Goal: Task Accomplishment & Management: Complete application form

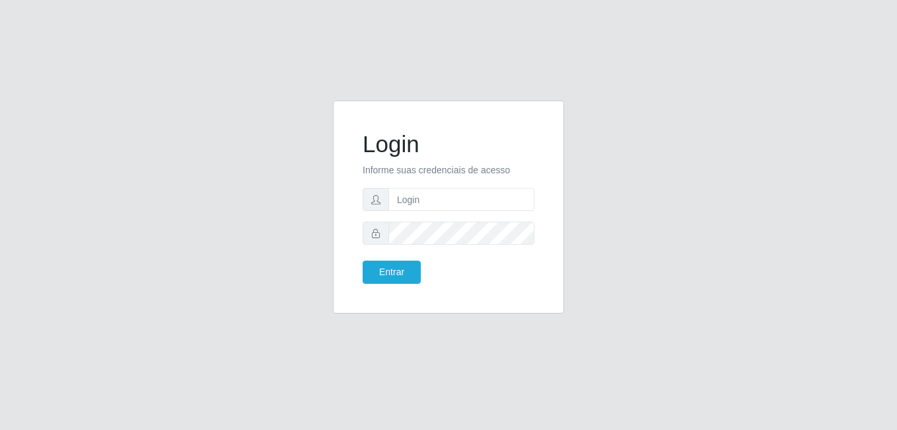
click at [484, 211] on form "Login Informe suas credenciais de acesso Entrar" at bounding box center [449, 206] width 172 height 153
click at [485, 204] on input "text" at bounding box center [462, 199] width 146 height 23
type input "[EMAIL_ADDRESS][DOMAIN_NAME]"
click at [400, 274] on button "Entrar" at bounding box center [392, 271] width 58 height 23
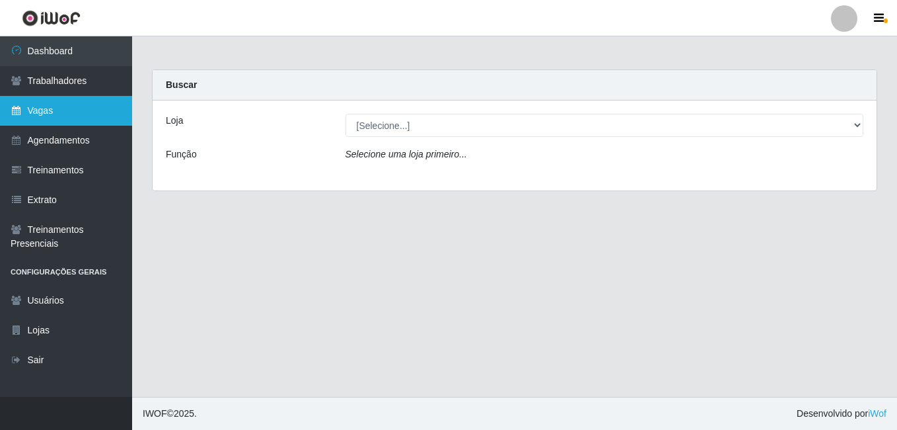
click at [77, 112] on link "Vagas" at bounding box center [66, 111] width 132 height 30
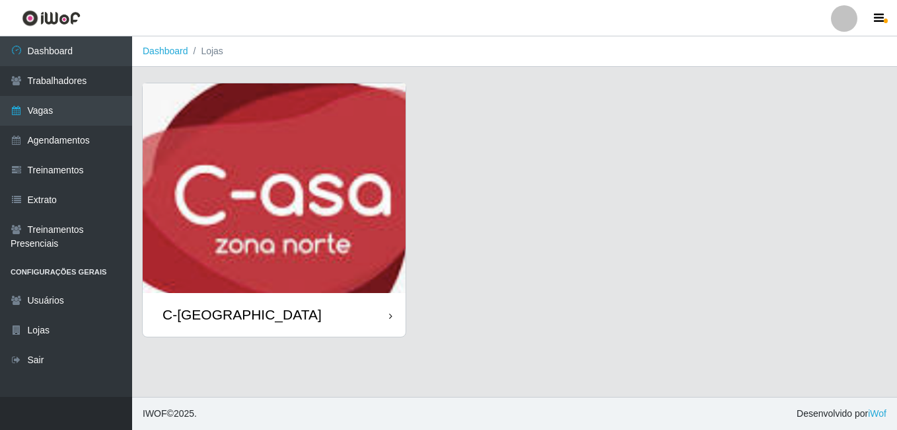
click at [338, 249] on img at bounding box center [274, 187] width 263 height 209
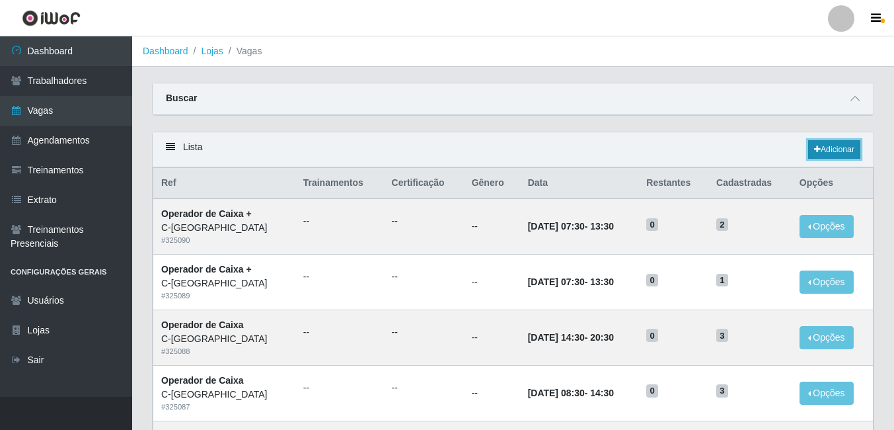
click at [844, 150] on link "Adicionar" at bounding box center [834, 149] width 52 height 19
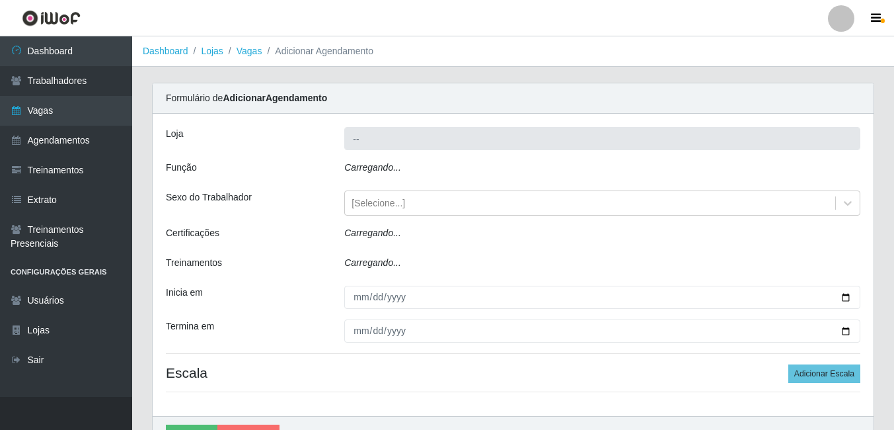
type input "C-[GEOGRAPHIC_DATA]"
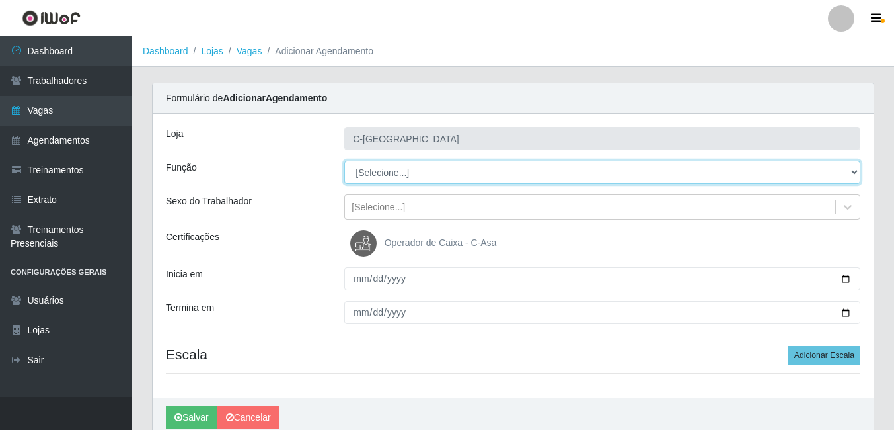
click at [385, 167] on select "[Selecione...] ASG ASG + ASG ++ Embalador Embalador + Embalador ++ Operador de …" at bounding box center [602, 172] width 516 height 23
select select "1"
click at [344, 161] on select "[Selecione...] ASG ASG + ASG ++ Embalador Embalador + Embalador ++ Operador de …" at bounding box center [602, 172] width 516 height 23
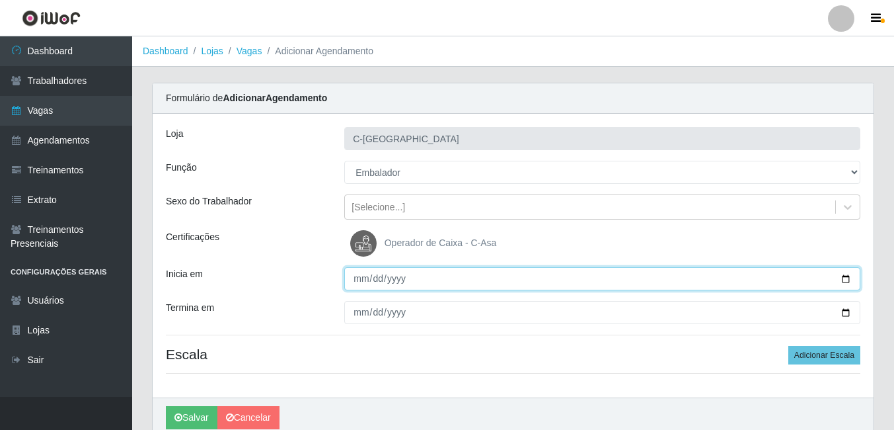
click at [361, 280] on input "Inicia em" at bounding box center [602, 278] width 516 height 23
type input "[DATE]"
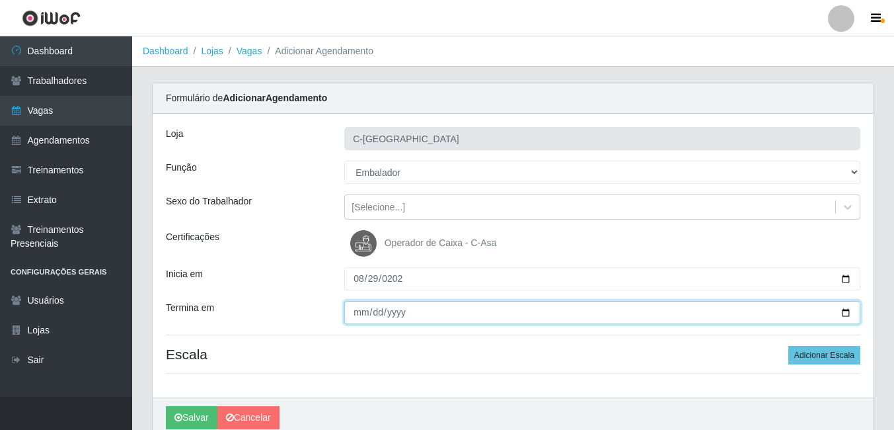
click at [363, 313] on input "Termina em" at bounding box center [602, 312] width 516 height 23
type input "[DATE]"
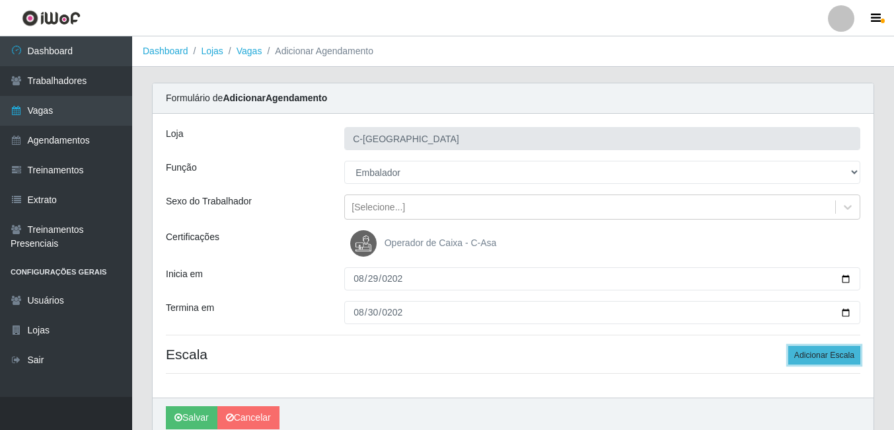
click at [825, 358] on button "Adicionar Escala" at bounding box center [824, 355] width 72 height 19
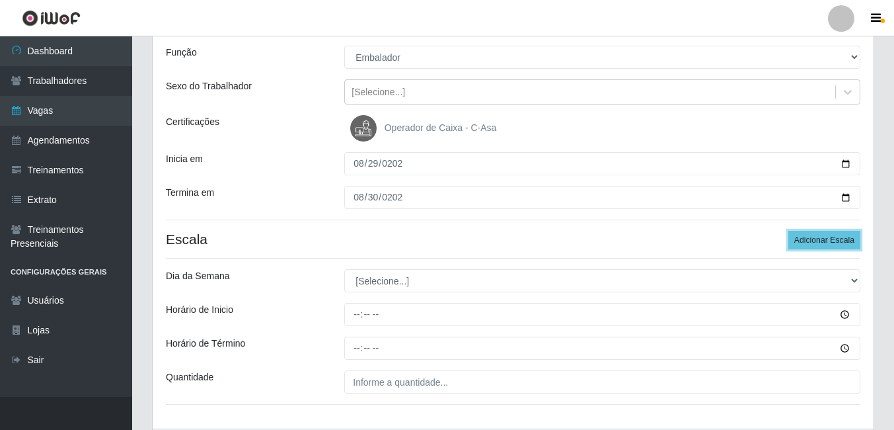
scroll to position [132, 0]
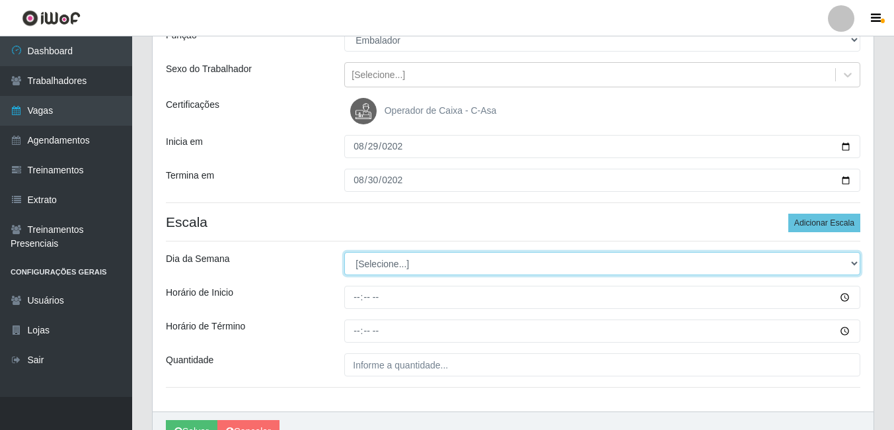
click at [396, 266] on select "[Selecione...] Segunda Terça Quarta Quinta Sexta Sábado Domingo" at bounding box center [602, 263] width 516 height 23
select select "5"
click at [344, 252] on select "[Selecione...] Segunda Terça Quarta Quinta Sexta Sábado Domingo" at bounding box center [602, 263] width 516 height 23
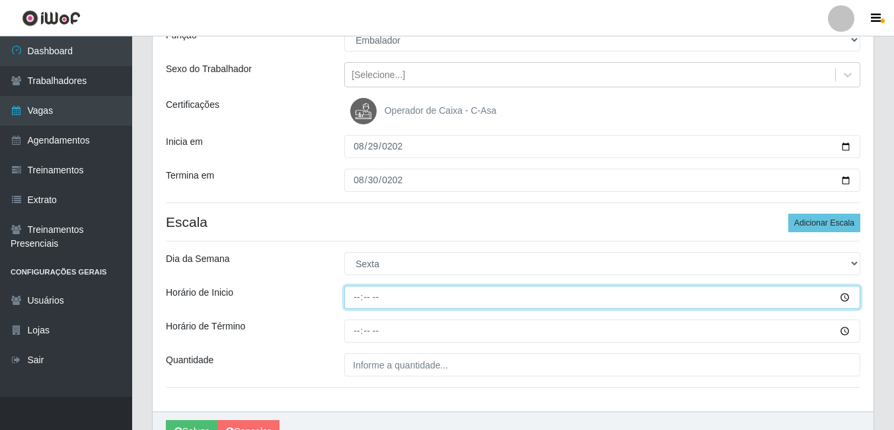
click at [358, 299] on input "Horário de Inicio" at bounding box center [602, 297] width 516 height 23
type input "14:30"
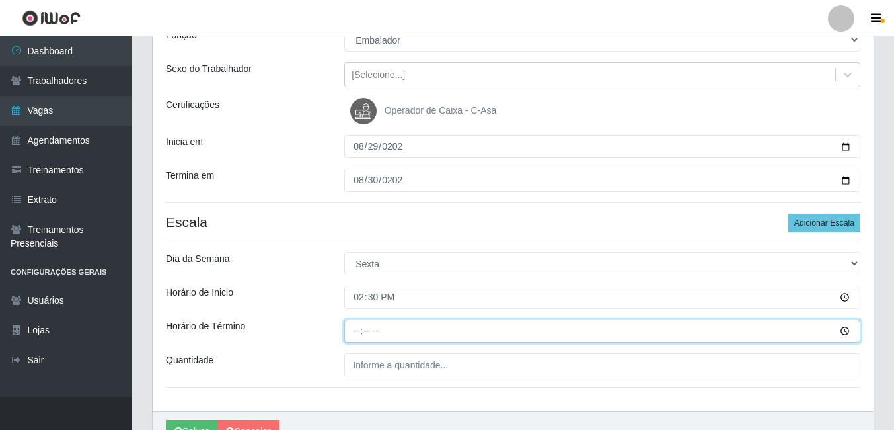
click at [362, 332] on input "Horário de Término" at bounding box center [602, 330] width 516 height 23
type input "20:30"
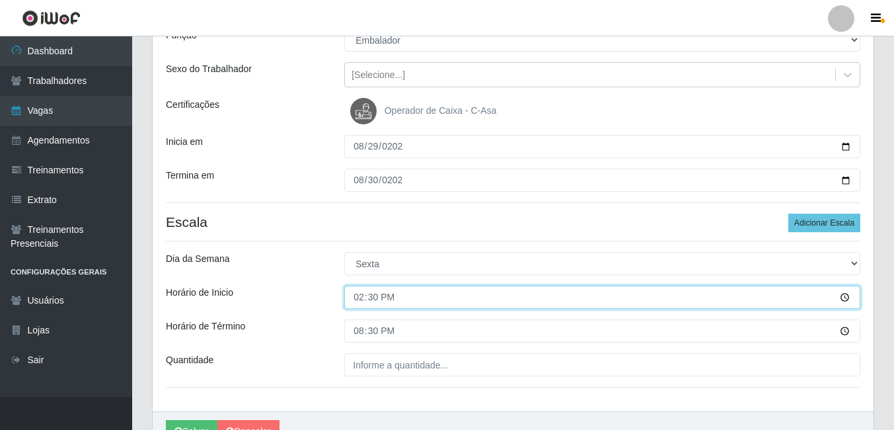
click at [408, 297] on input "14:30" at bounding box center [602, 297] width 516 height 23
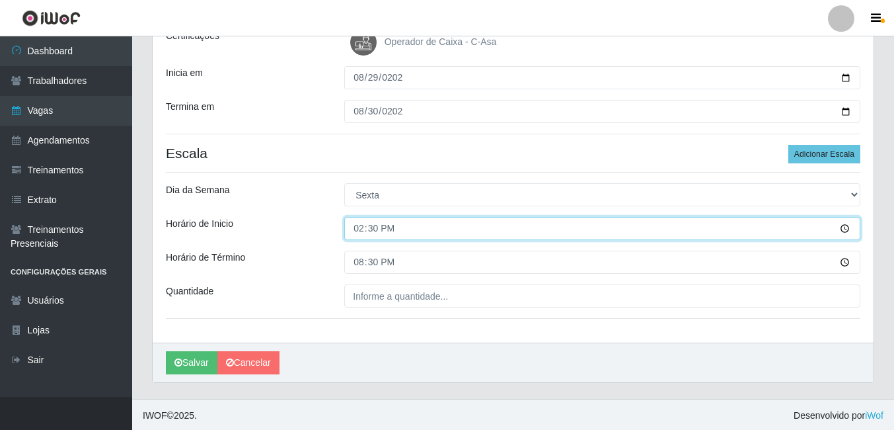
scroll to position [203, 0]
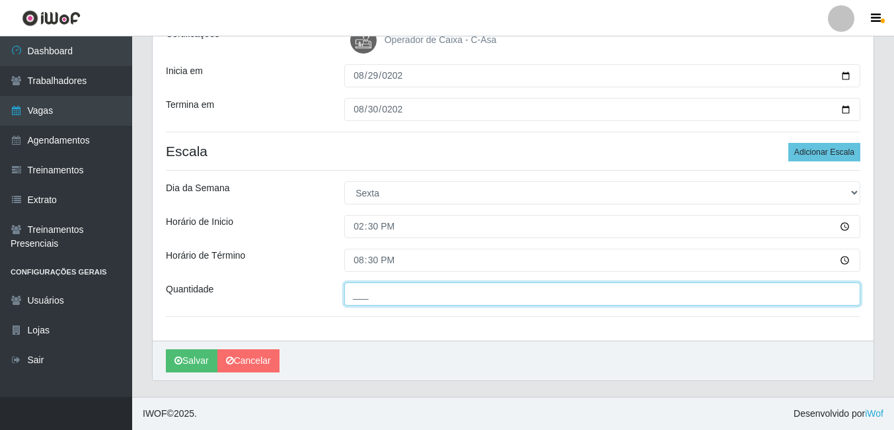
click at [404, 296] on input "___" at bounding box center [602, 293] width 516 height 23
type input "4__"
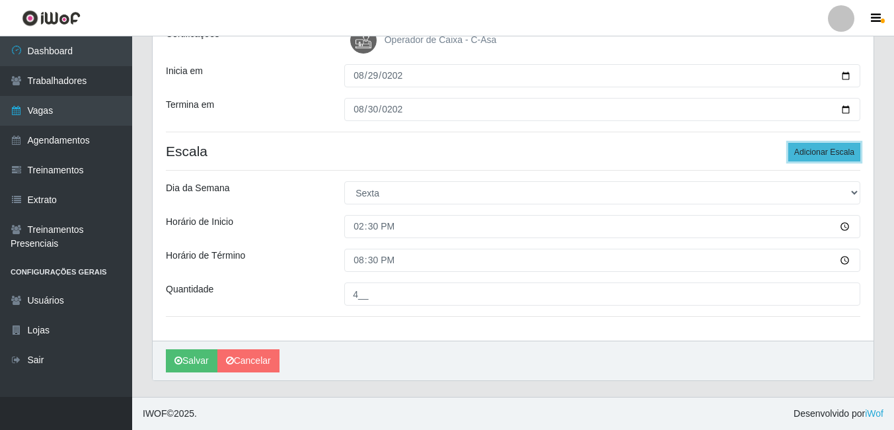
click at [818, 153] on button "Adicionar Escala" at bounding box center [824, 152] width 72 height 19
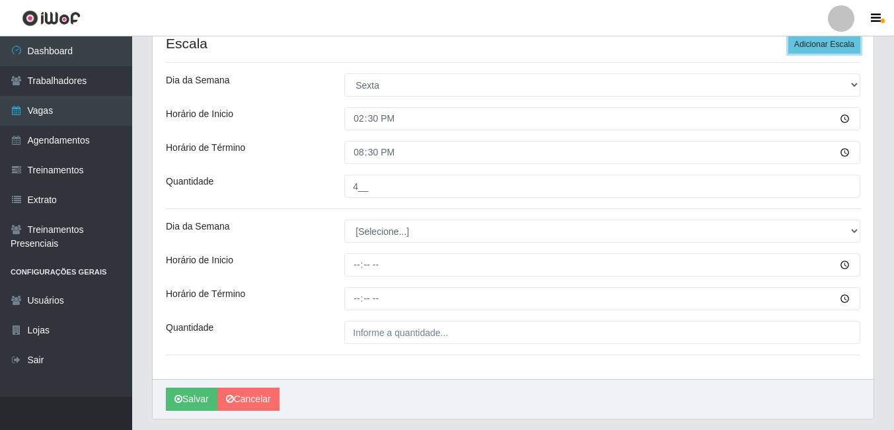
scroll to position [335, 0]
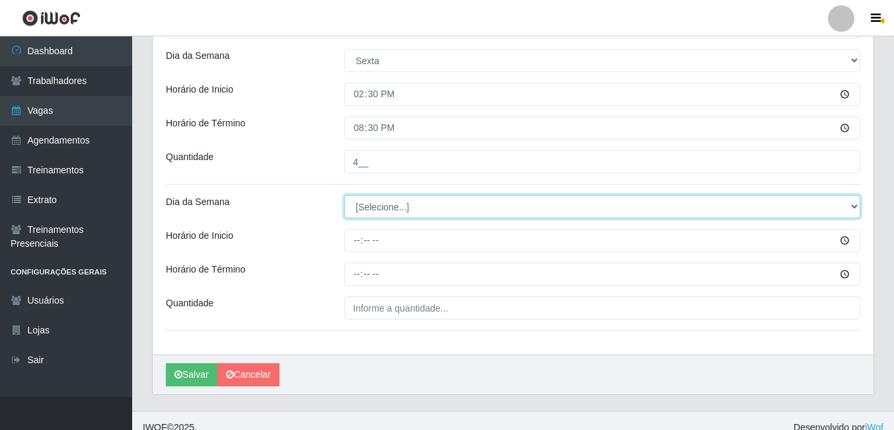
click at [404, 208] on select "[Selecione...] Segunda Terça Quarta Quinta Sexta Sábado Domingo" at bounding box center [602, 206] width 516 height 23
select select "6"
click at [344, 195] on select "[Selecione...] Segunda Terça Quarta Quinta Sexta Sábado Domingo" at bounding box center [602, 206] width 516 height 23
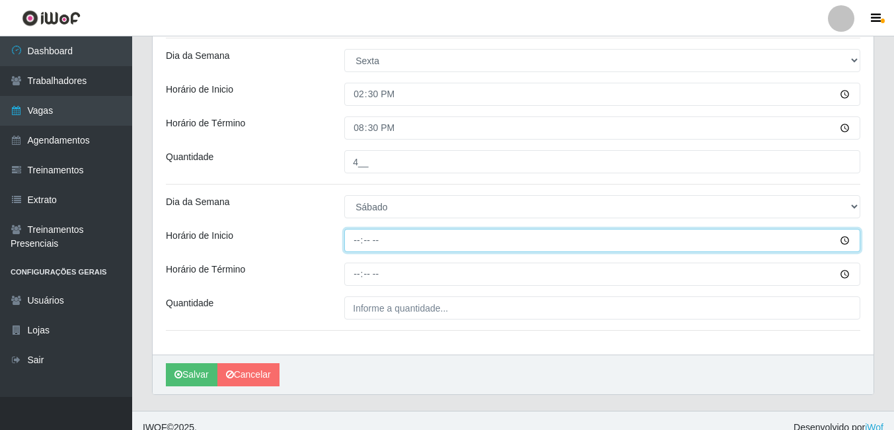
click at [360, 241] on input "Horário de Inicio" at bounding box center [602, 240] width 516 height 23
type input "14:30"
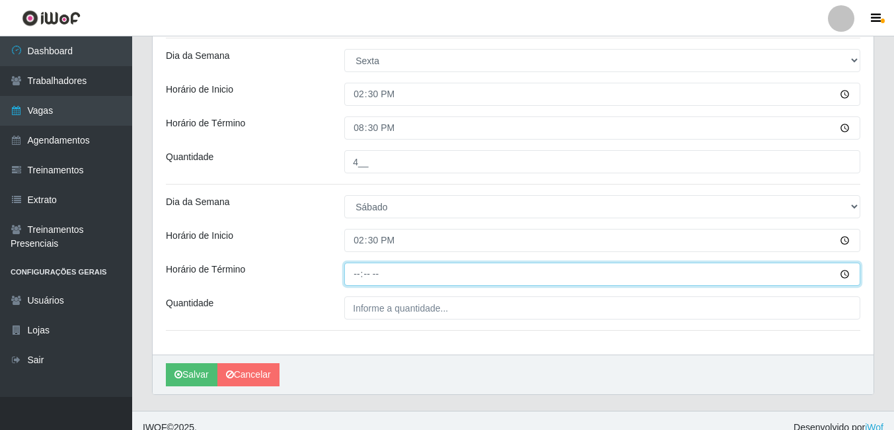
click at [356, 272] on input "Horário de Término" at bounding box center [602, 273] width 516 height 23
type input "20:30"
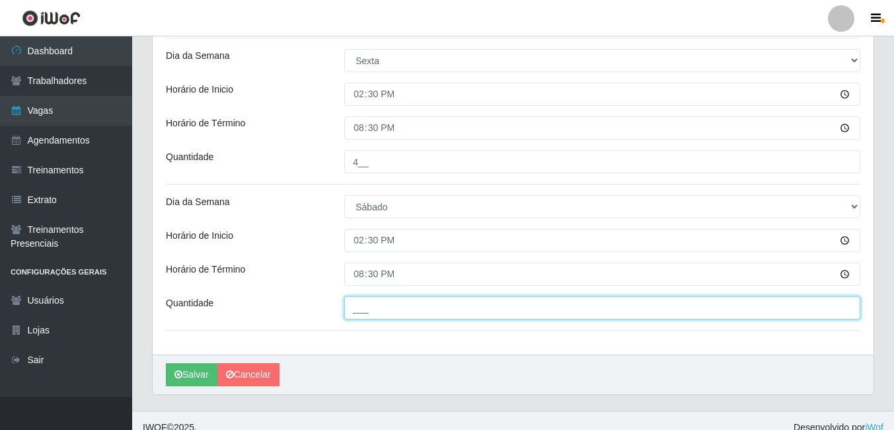
click at [375, 314] on input "___" at bounding box center [602, 307] width 516 height 23
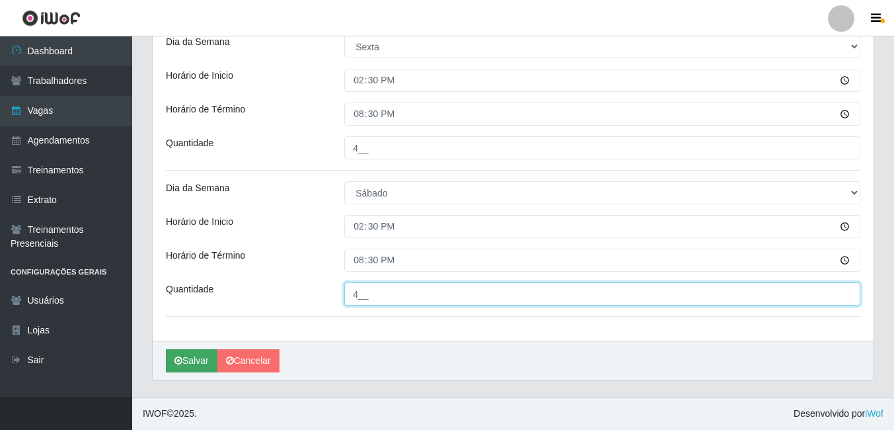
type input "4__"
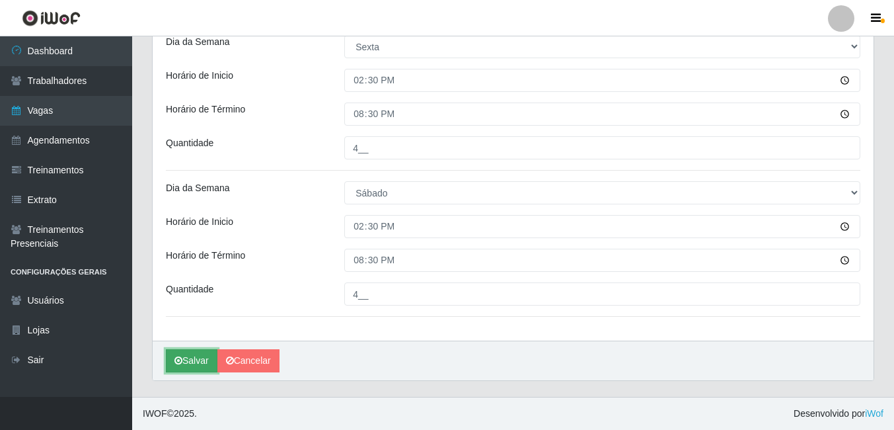
click at [196, 367] on button "Salvar" at bounding box center [192, 360] width 52 height 23
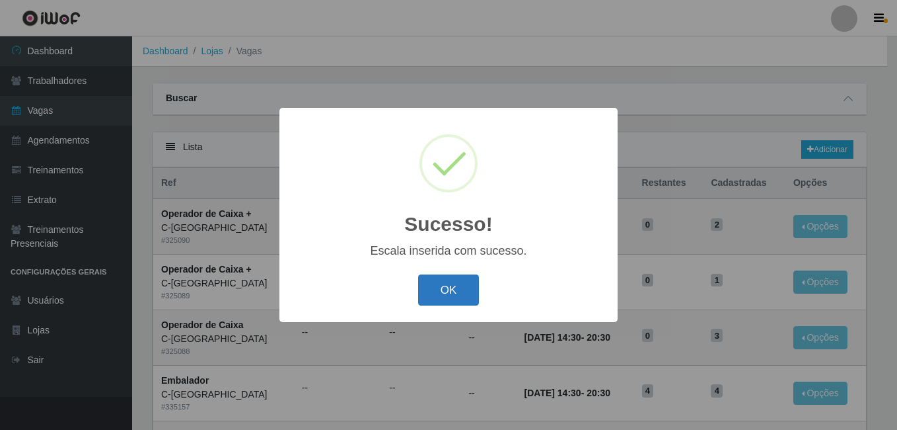
click at [453, 287] on button "OK" at bounding box center [448, 289] width 61 height 31
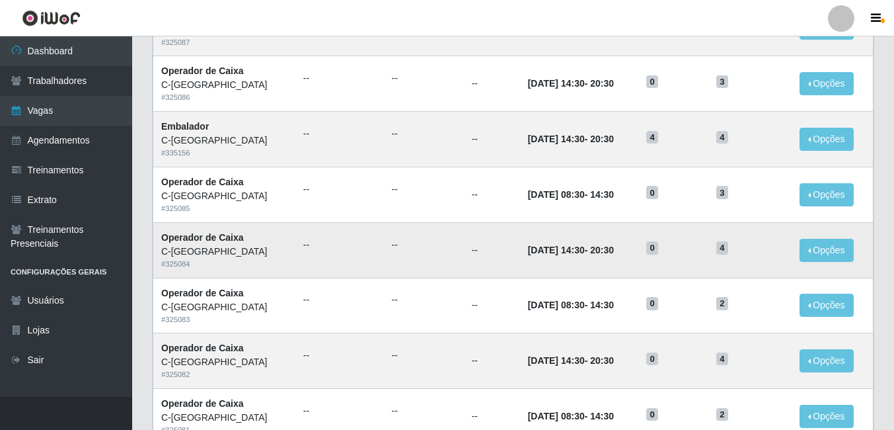
scroll to position [397, 0]
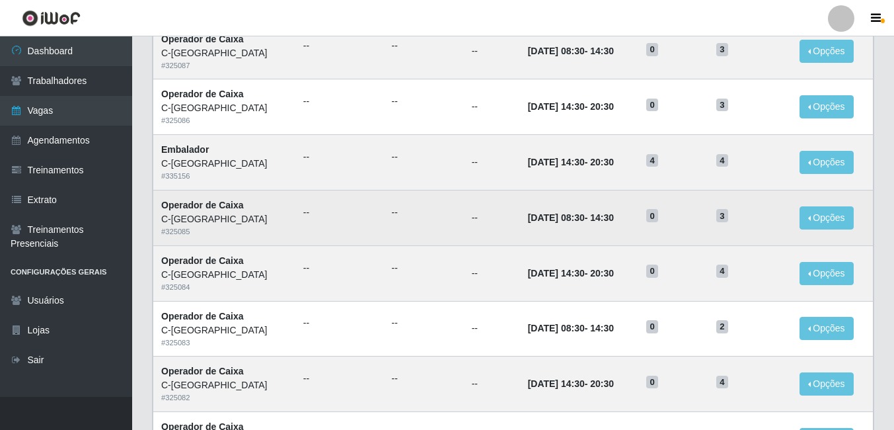
click at [520, 229] on td "[DATE] 08:30 - 14:30" at bounding box center [579, 218] width 119 height 56
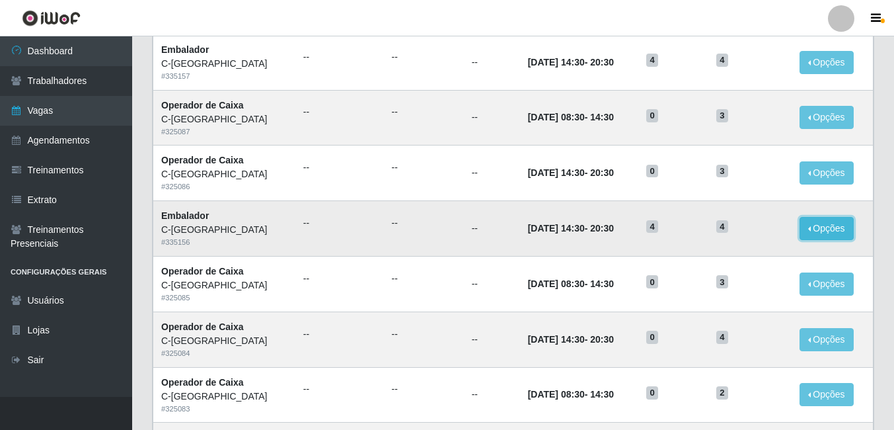
click at [823, 229] on button "Opções" at bounding box center [827, 228] width 54 height 23
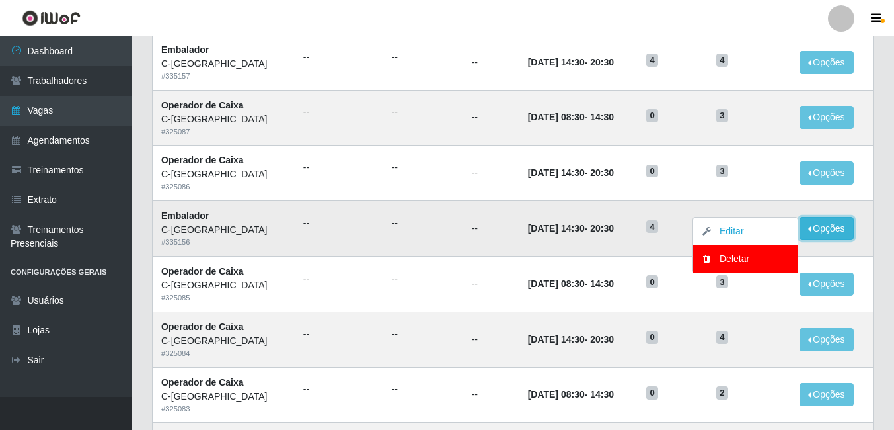
click at [823, 229] on button "Opções" at bounding box center [827, 228] width 54 height 23
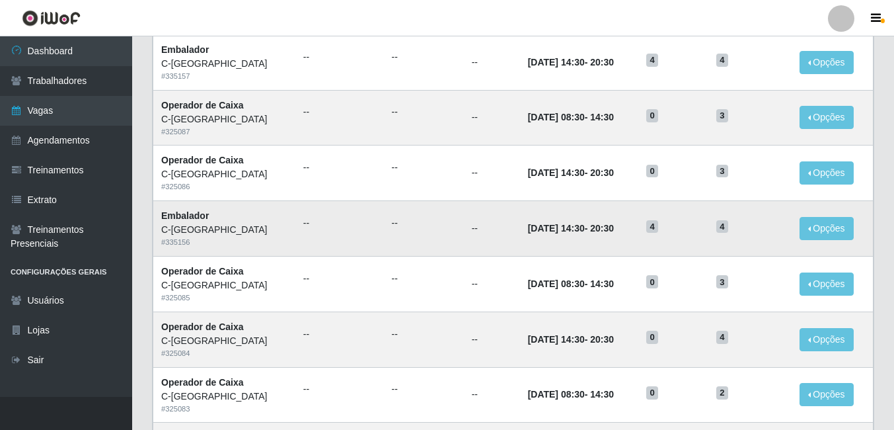
click at [189, 231] on div "C-[GEOGRAPHIC_DATA]" at bounding box center [224, 230] width 126 height 14
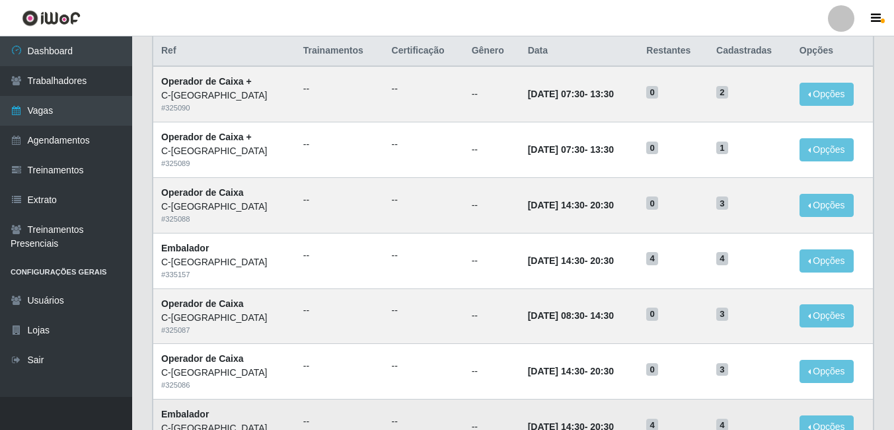
scroll to position [0, 0]
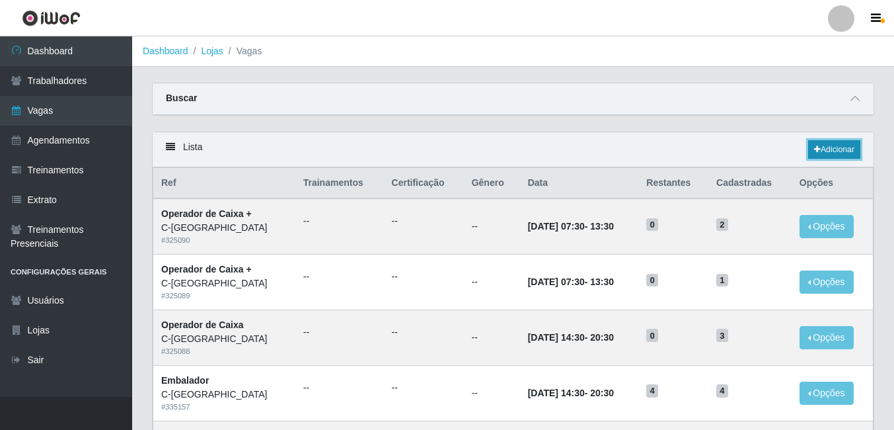
click at [845, 156] on link "Adicionar" at bounding box center [834, 149] width 52 height 19
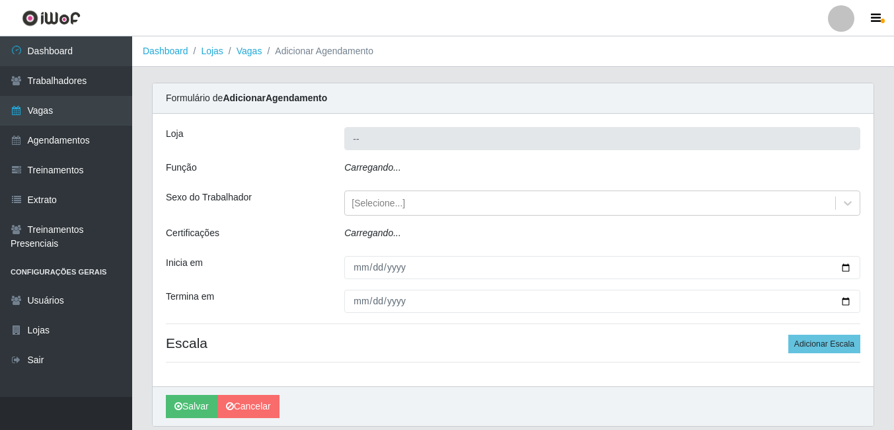
type input "C-[GEOGRAPHIC_DATA]"
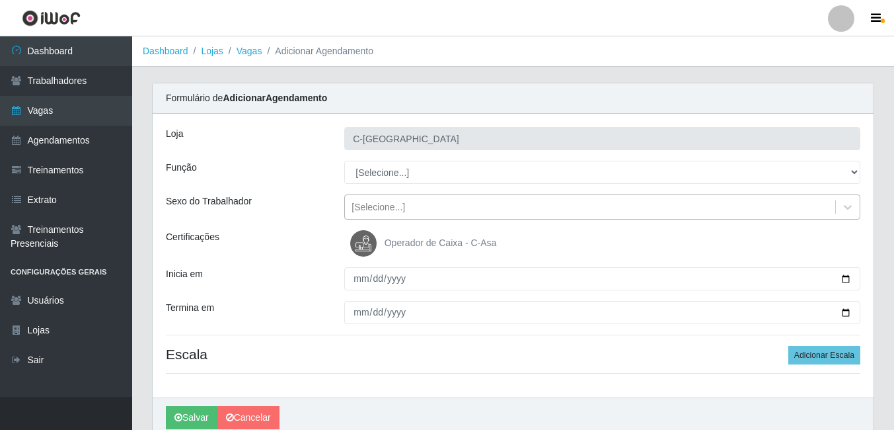
click at [405, 208] on div "[Selecione...]" at bounding box center [590, 207] width 490 height 22
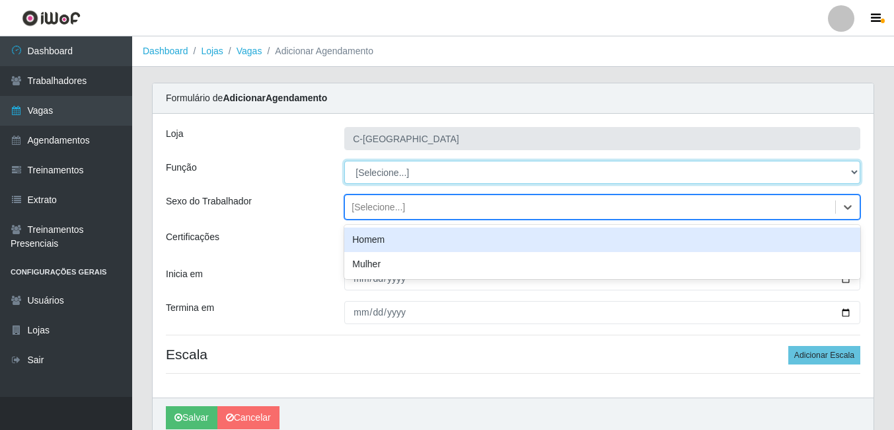
click at [388, 170] on select "[Selecione...] ASG ASG + ASG ++ Embalador Embalador + Embalador ++ Operador de …" at bounding box center [602, 172] width 516 height 23
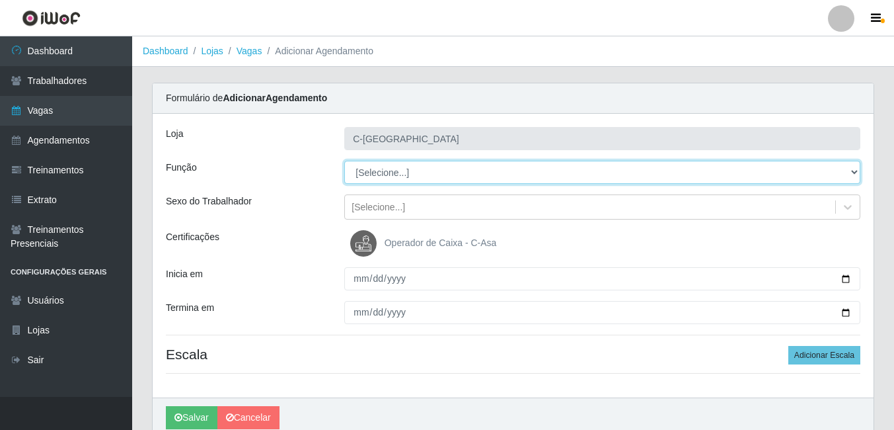
select select "70"
click at [344, 161] on select "[Selecione...] ASG ASG + ASG ++ Embalador Embalador + Embalador ++ Operador de …" at bounding box center [602, 172] width 516 height 23
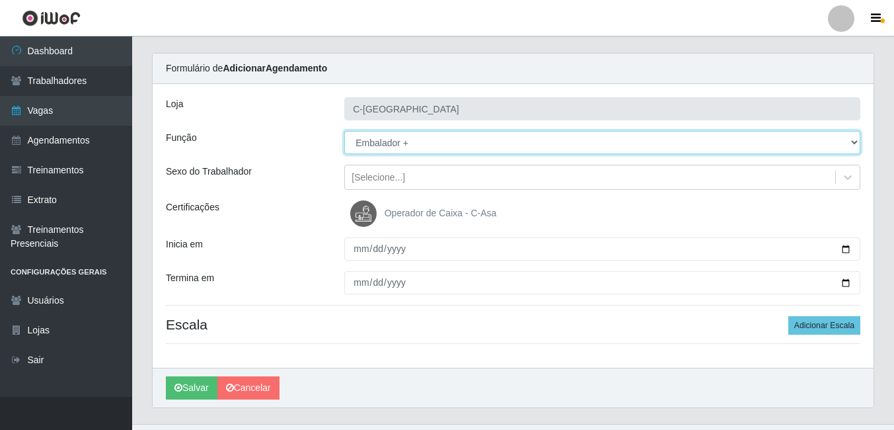
scroll to position [57, 0]
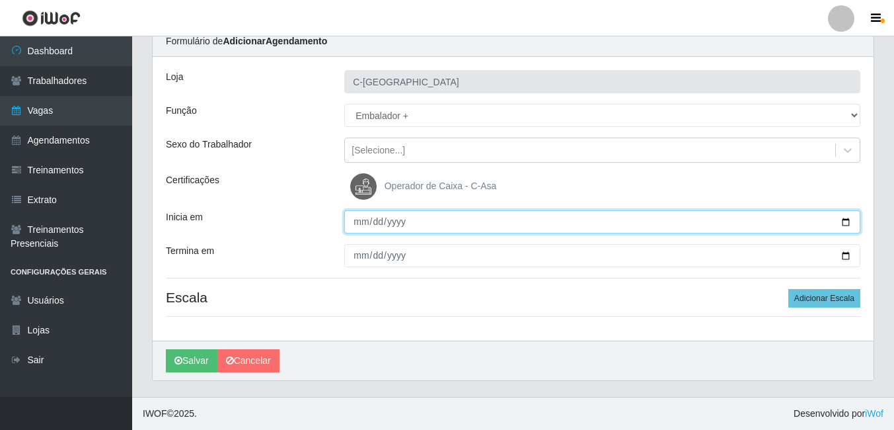
click at [364, 224] on input "Inicia em" at bounding box center [602, 221] width 516 height 23
type input "[DATE]"
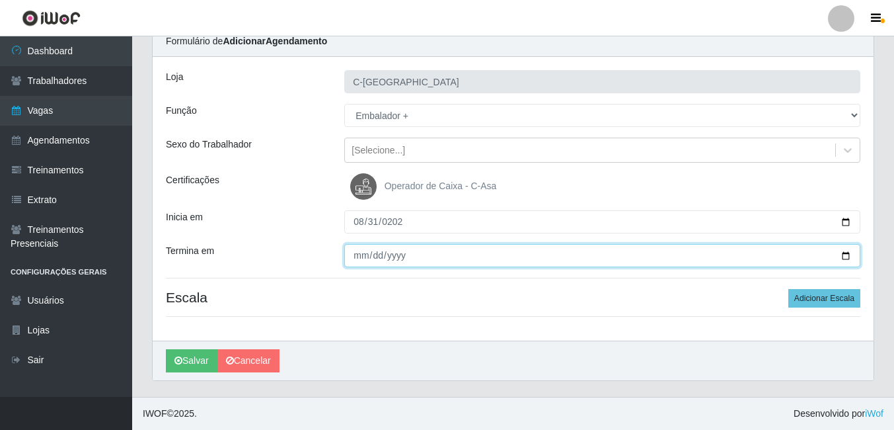
click at [361, 260] on input "Termina em" at bounding box center [602, 255] width 516 height 23
type input "[DATE]"
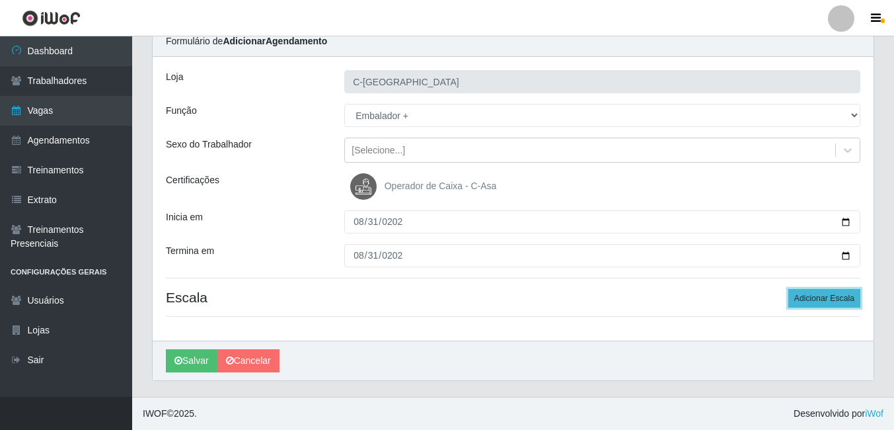
click at [839, 300] on button "Adicionar Escala" at bounding box center [824, 298] width 72 height 19
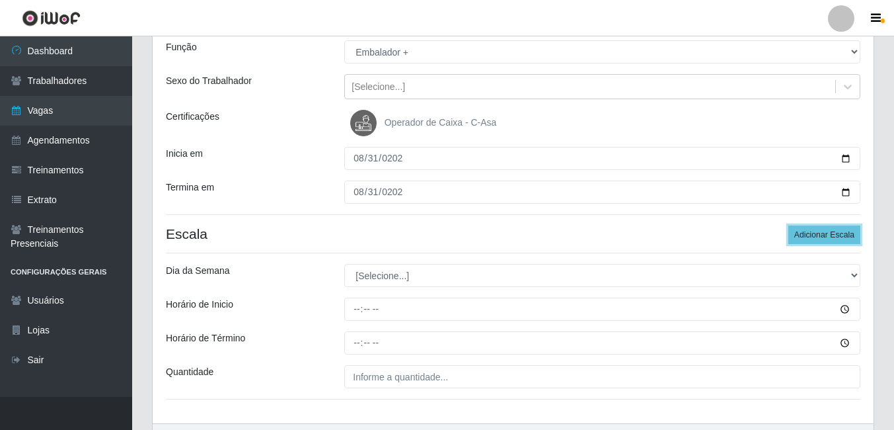
scroll to position [123, 0]
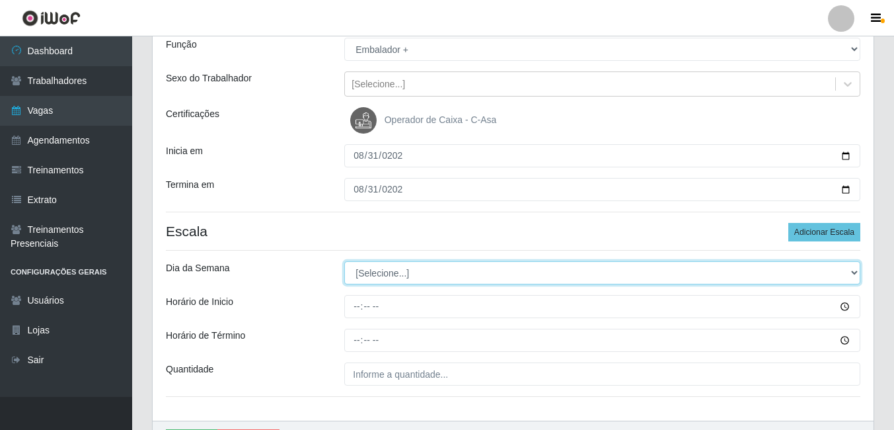
click at [422, 269] on select "[Selecione...] Segunda Terça Quarta Quinta Sexta Sábado Domingo" at bounding box center [602, 272] width 516 height 23
select select "0"
click at [344, 261] on select "[Selecione...] Segunda Terça Quarta Quinta Sexta Sábado Domingo" at bounding box center [602, 272] width 516 height 23
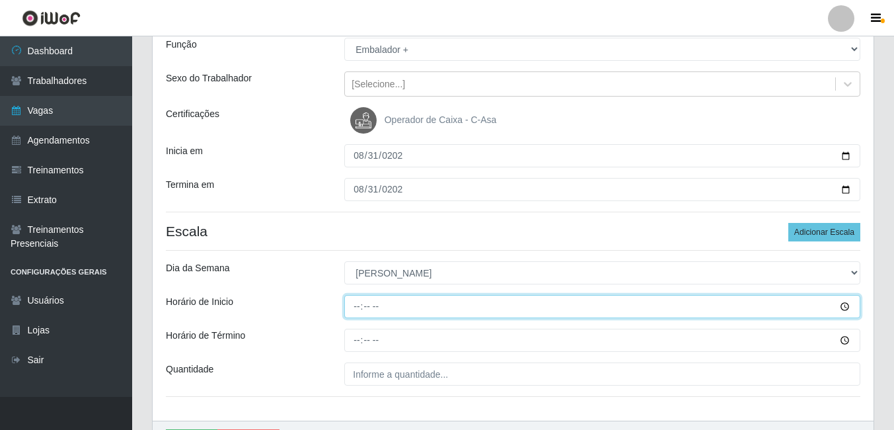
click at [361, 305] on input "Horário de Inicio" at bounding box center [602, 306] width 516 height 23
type input "07:30"
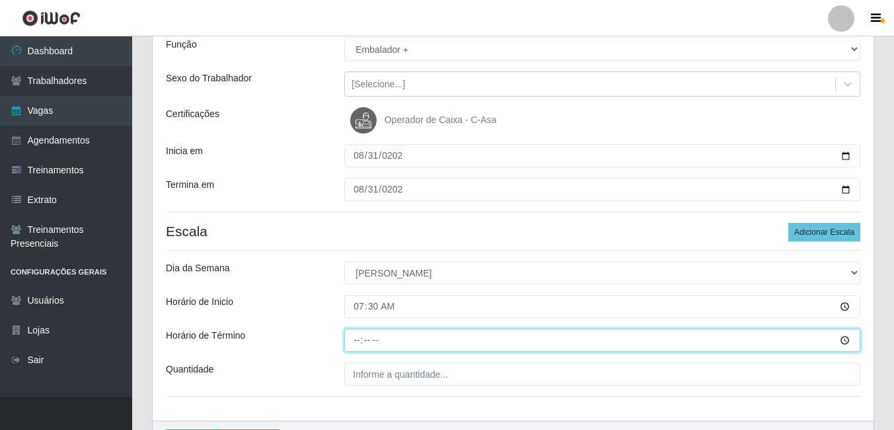
click at [358, 344] on input "Horário de Término" at bounding box center [602, 339] width 516 height 23
type input "13:30"
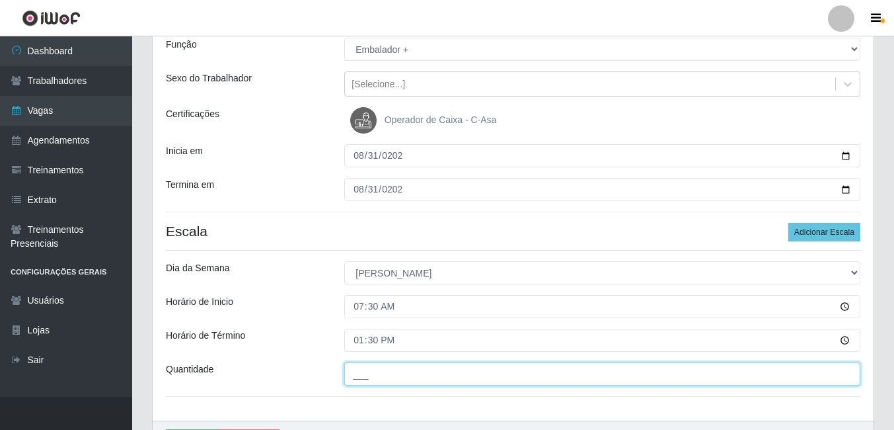
click at [375, 384] on input "___" at bounding box center [602, 373] width 516 height 23
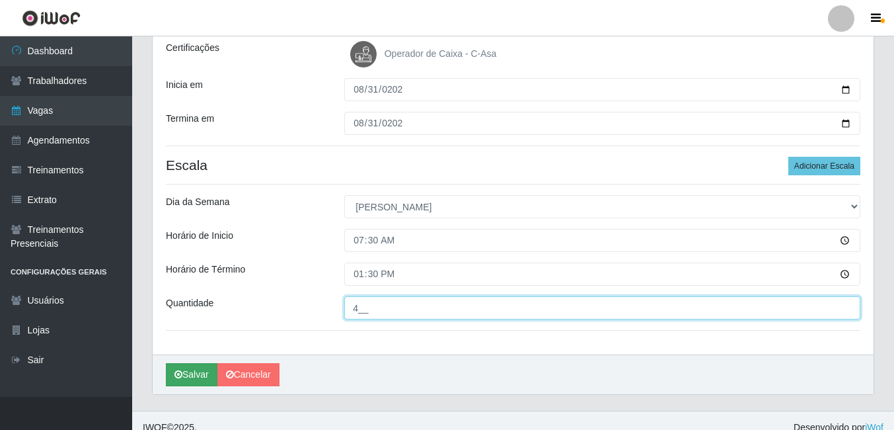
type input "4__"
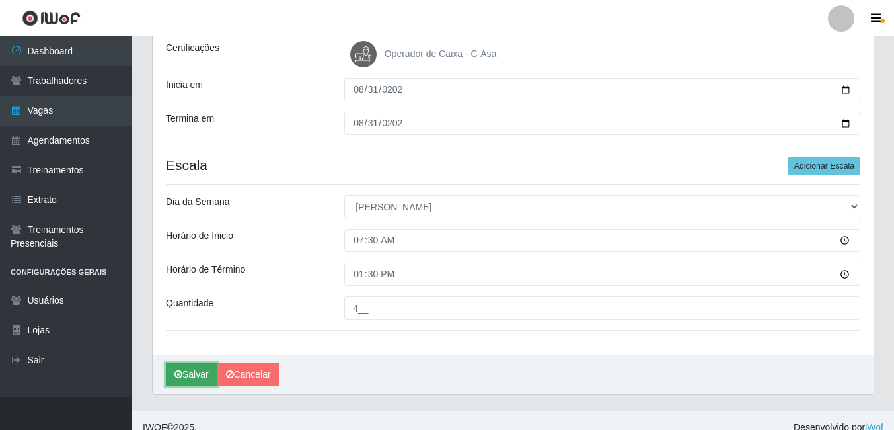
click at [188, 381] on button "Salvar" at bounding box center [192, 374] width 52 height 23
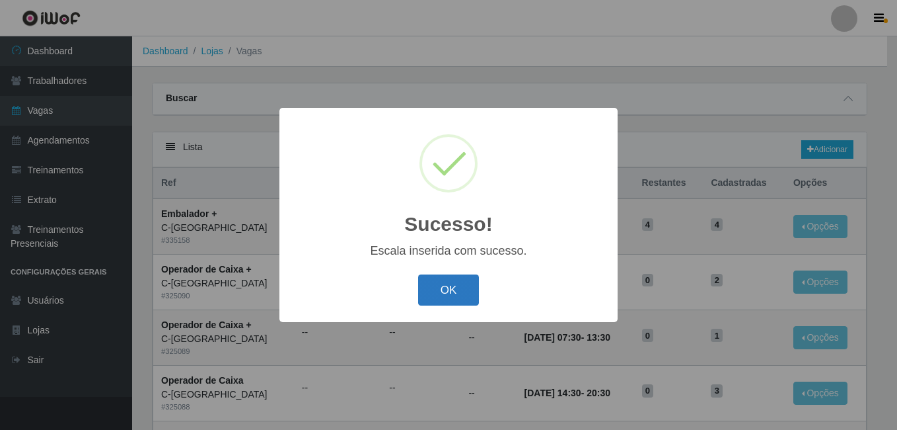
click at [438, 296] on button "OK" at bounding box center [448, 289] width 61 height 31
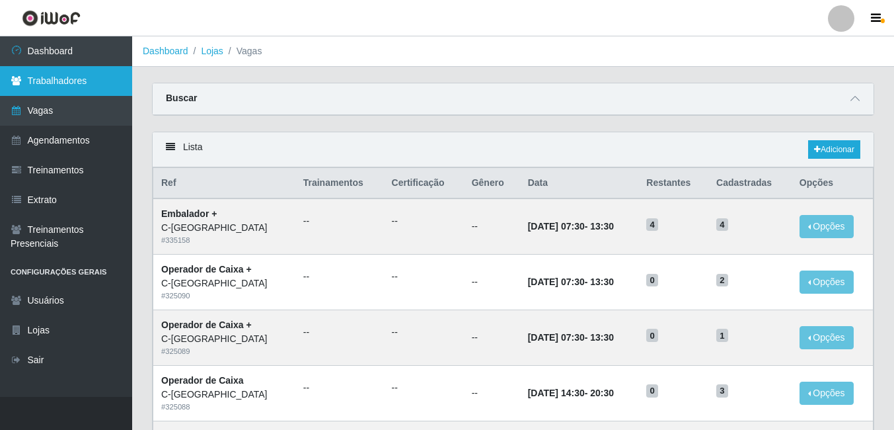
click at [72, 88] on link "Trabalhadores" at bounding box center [66, 81] width 132 height 30
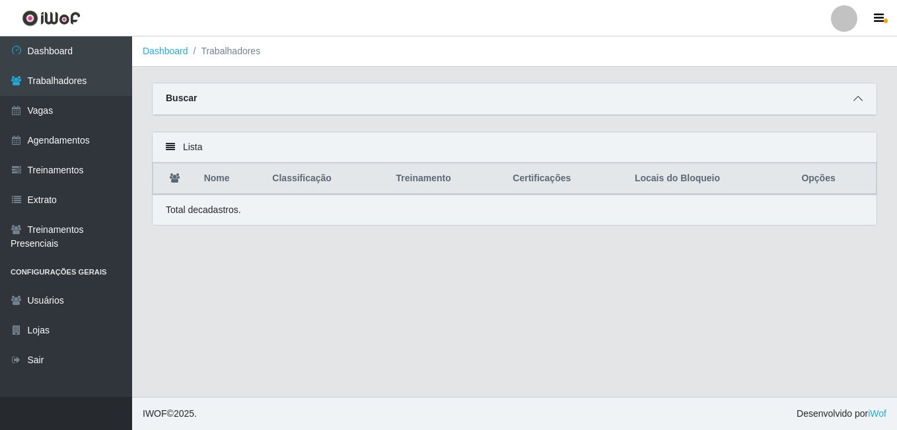
click at [856, 96] on icon at bounding box center [858, 98] width 9 height 9
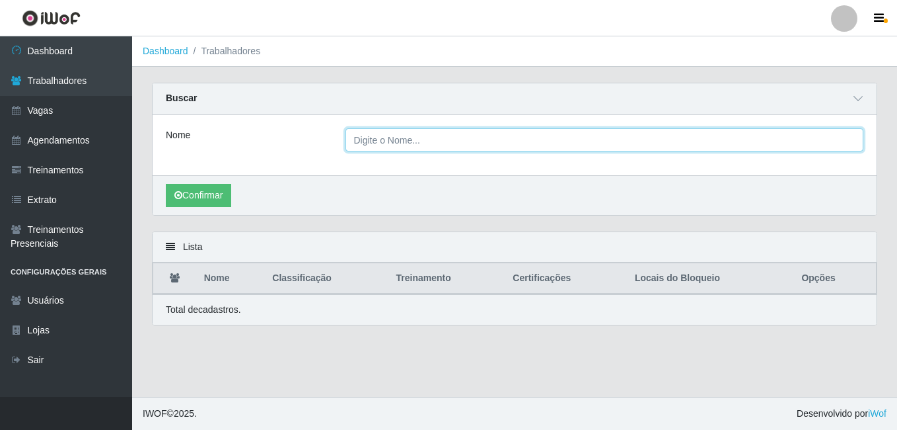
click at [395, 138] on input "Nome" at bounding box center [605, 139] width 519 height 23
type input "p"
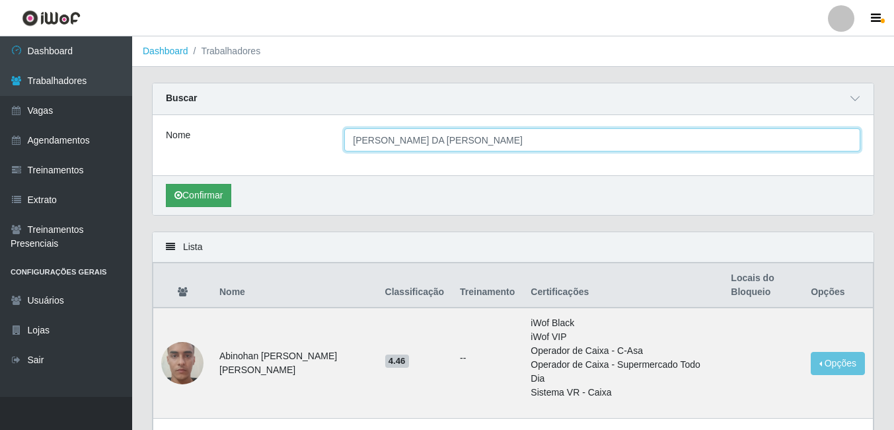
type input "[PERSON_NAME] DA [PERSON_NAME]"
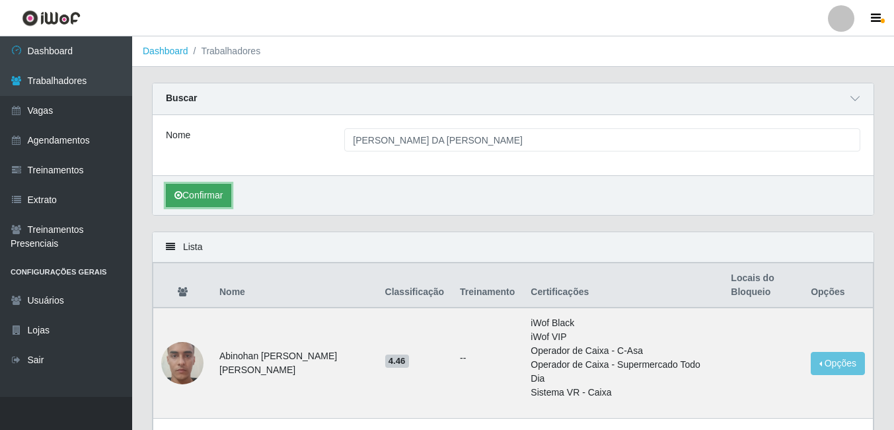
click at [205, 190] on button "Confirmar" at bounding box center [198, 195] width 65 height 23
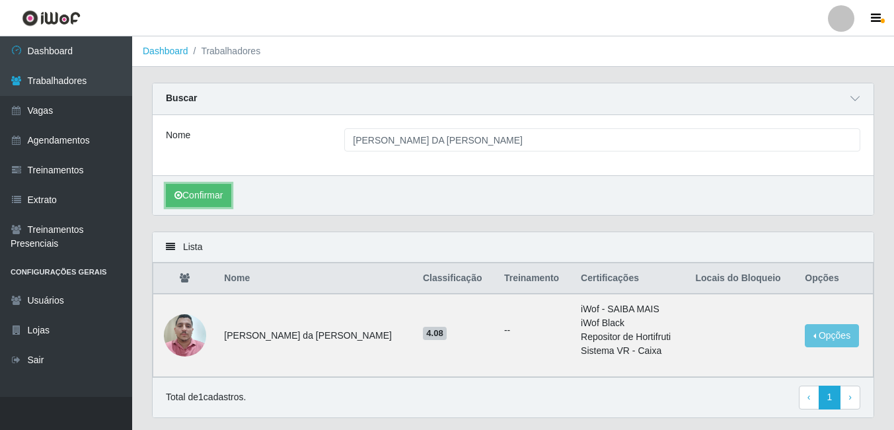
scroll to position [38, 0]
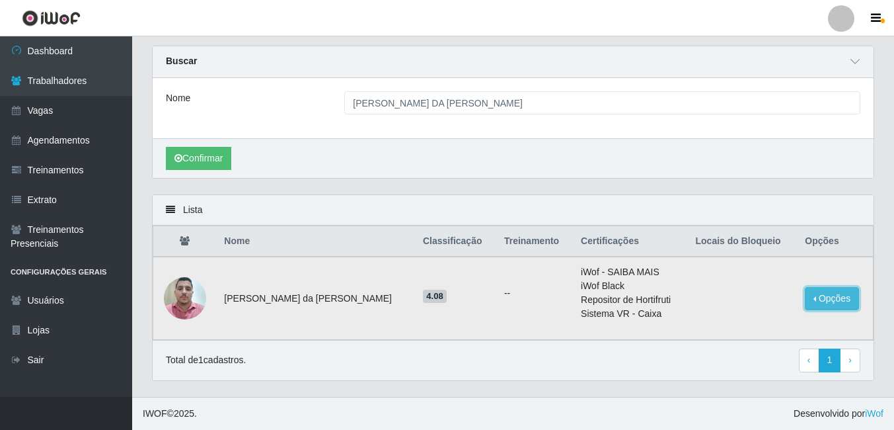
click at [805, 302] on button "Opções" at bounding box center [832, 298] width 54 height 23
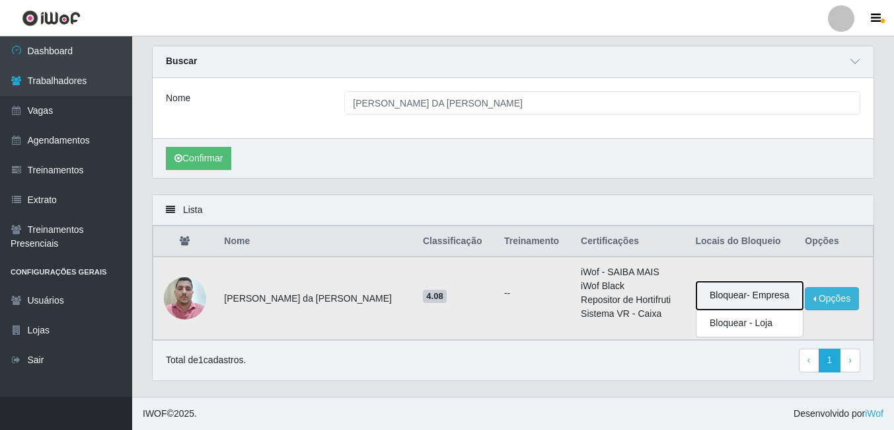
click at [758, 299] on button "Bloquear - Empresa" at bounding box center [750, 296] width 106 height 28
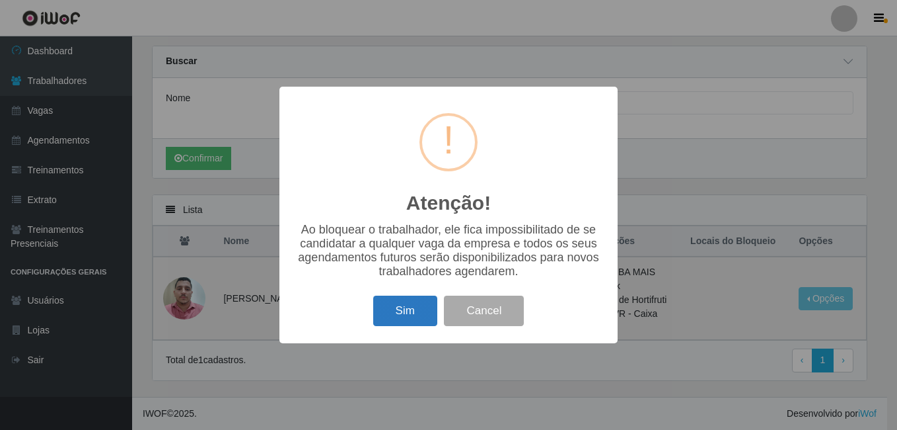
click at [407, 311] on button "Sim" at bounding box center [405, 310] width 64 height 31
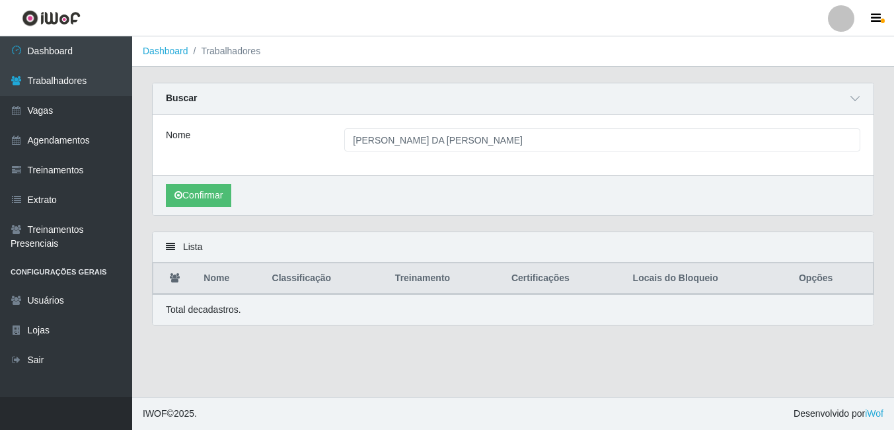
scroll to position [0, 0]
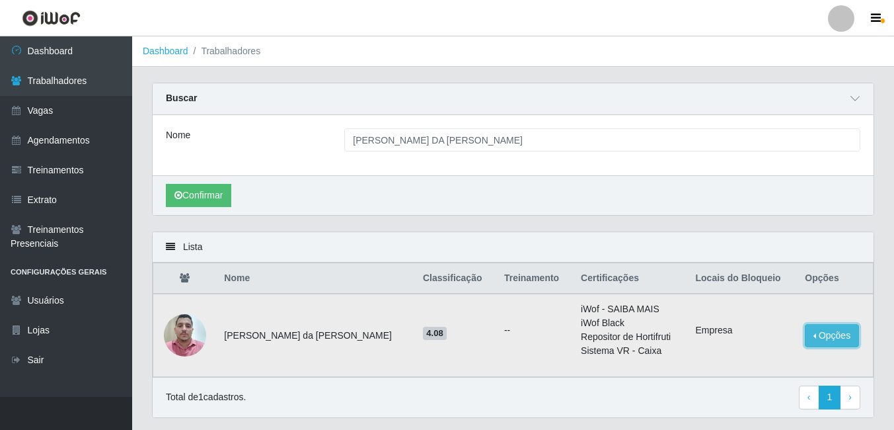
click at [826, 337] on button "Opções" at bounding box center [832, 335] width 54 height 23
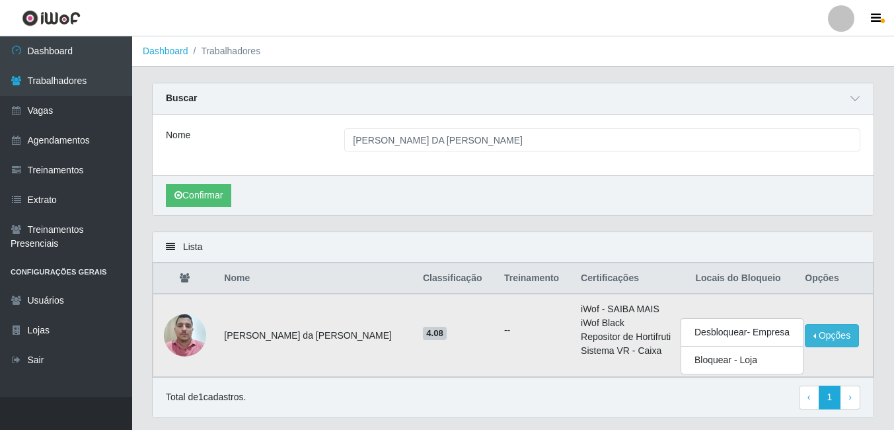
click at [496, 362] on td "--" at bounding box center [534, 334] width 77 height 83
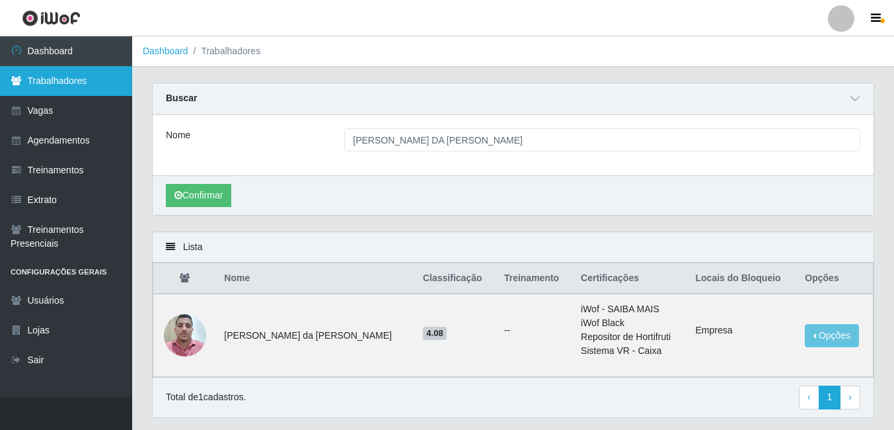
click at [78, 87] on link "Trabalhadores" at bounding box center [66, 81] width 132 height 30
click at [51, 79] on link "Trabalhadores" at bounding box center [66, 81] width 132 height 30
click at [75, 88] on link "Trabalhadores" at bounding box center [66, 81] width 132 height 30
click at [56, 80] on link "Trabalhadores" at bounding box center [66, 81] width 132 height 30
